Goal: Check status

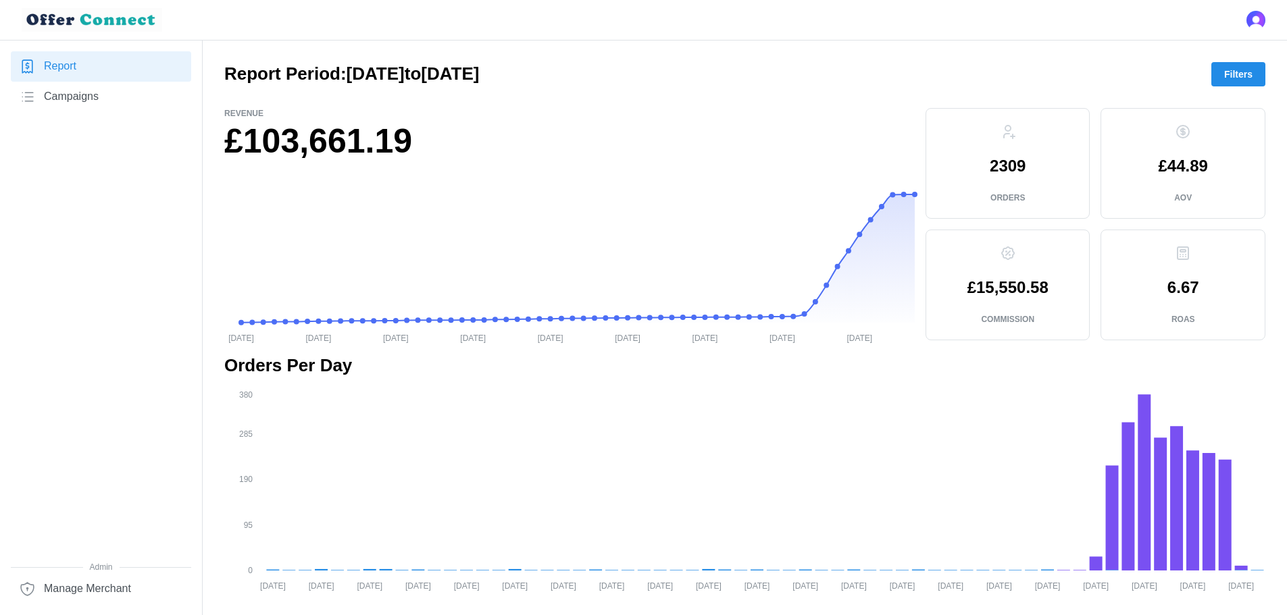
click at [1235, 79] on span "Filters" at bounding box center [1238, 74] width 28 height 23
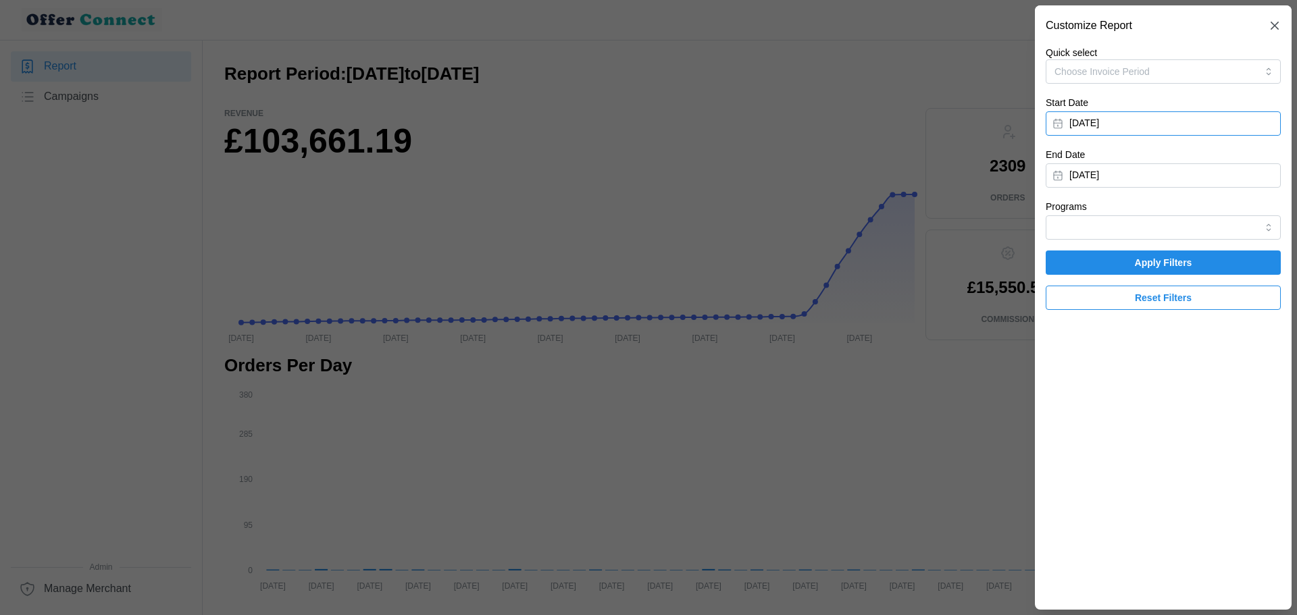
click at [1149, 126] on button "[DATE]" at bounding box center [1162, 123] width 235 height 24
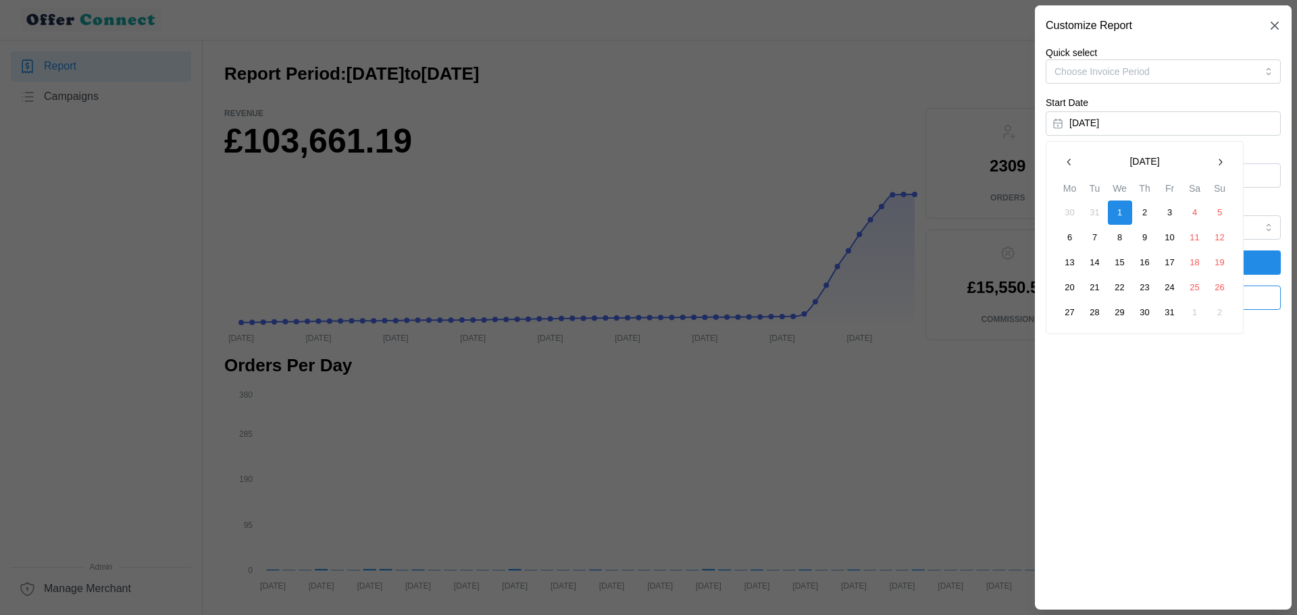
click at [1220, 163] on icon "button" at bounding box center [1219, 162] width 11 height 11
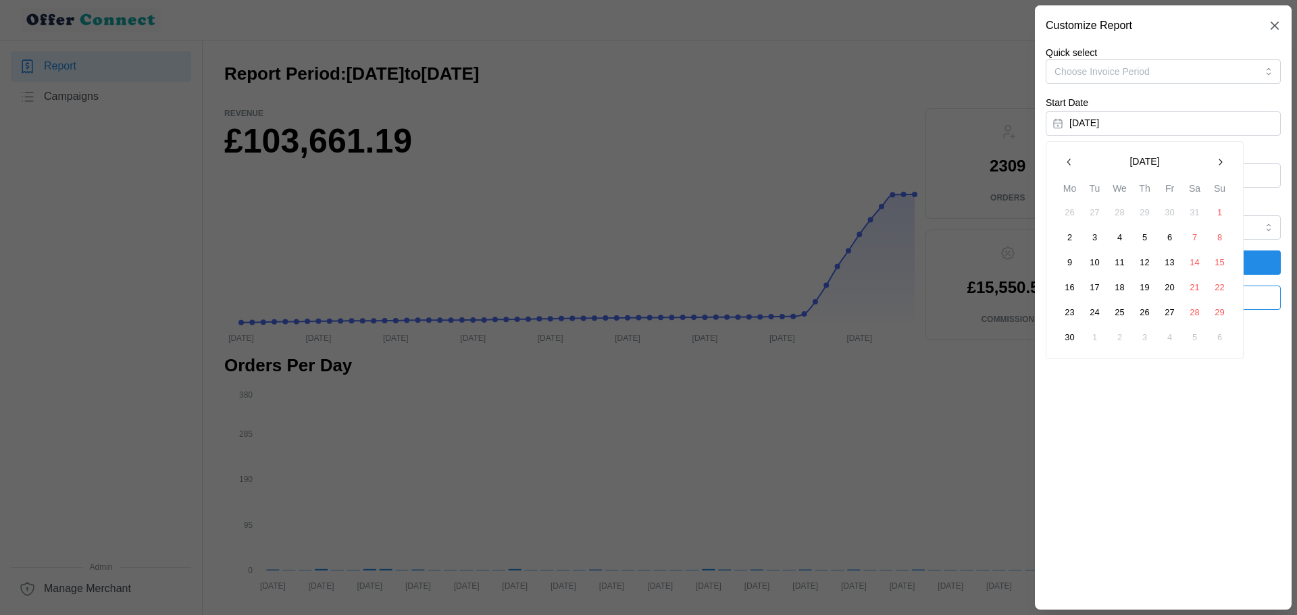
click at [1220, 163] on icon "button" at bounding box center [1219, 162] width 11 height 11
click at [1072, 212] on button "1" at bounding box center [1070, 213] width 24 height 24
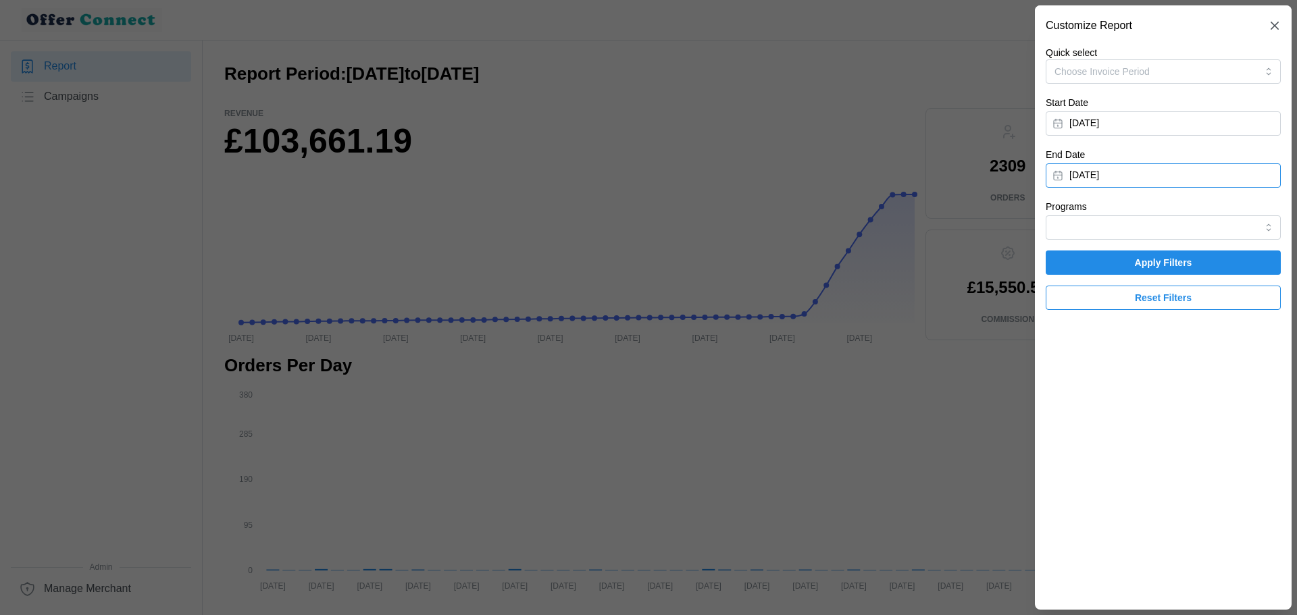
click at [1081, 168] on button "[DATE]" at bounding box center [1162, 175] width 235 height 24
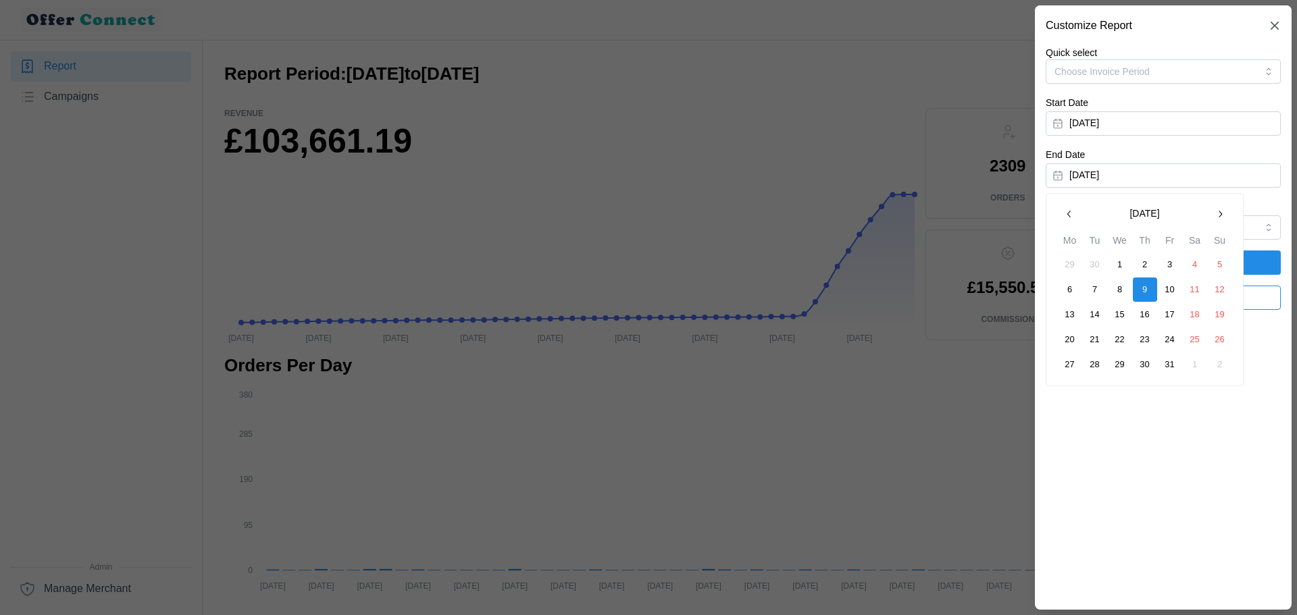
click at [1103, 263] on button "30" at bounding box center [1095, 265] width 24 height 24
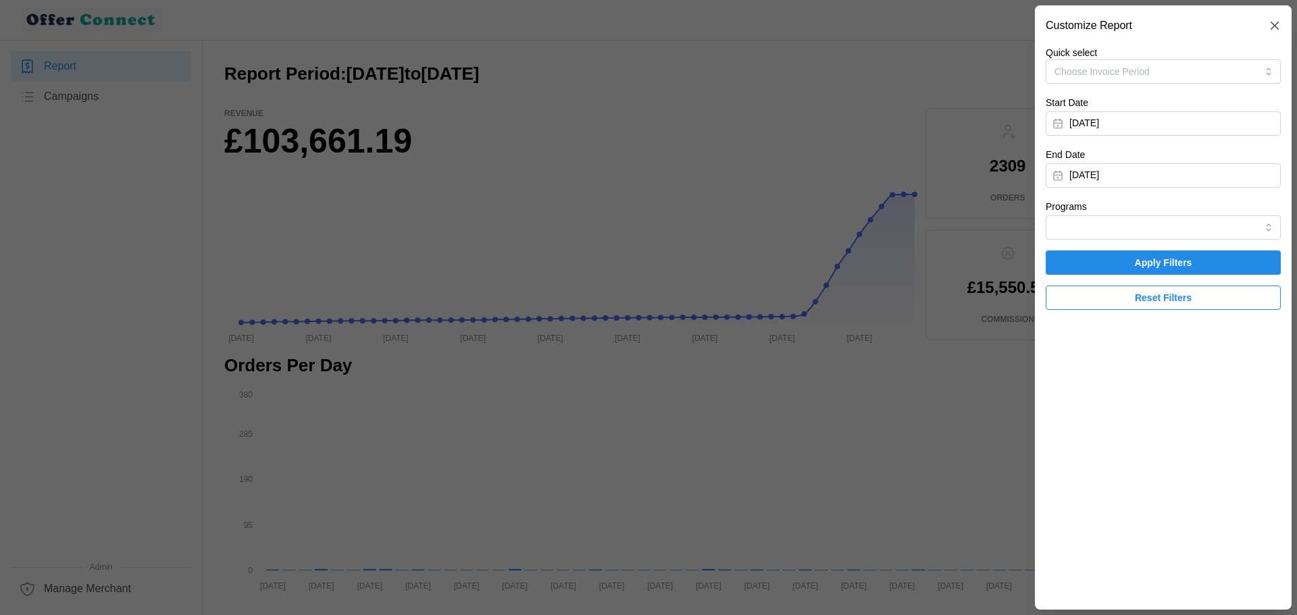
click at [1124, 257] on span "Apply Filters" at bounding box center [1162, 262] width 209 height 23
